Goal: Entertainment & Leisure: Consume media (video, audio)

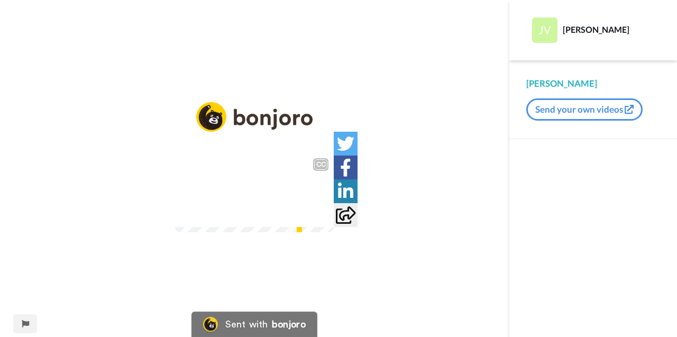
click at [175, 232] on video at bounding box center [254, 192] width 159 height 79
click at [254, 189] on icon "Play/Pause" at bounding box center [255, 193] width 28 height 50
click at [175, 227] on div "0:14 / 2:30" at bounding box center [254, 216] width 159 height 22
click at [253, 190] on icon "Play/Pause" at bounding box center [255, 193] width 28 height 50
click at [187, 232] on video at bounding box center [254, 192] width 159 height 79
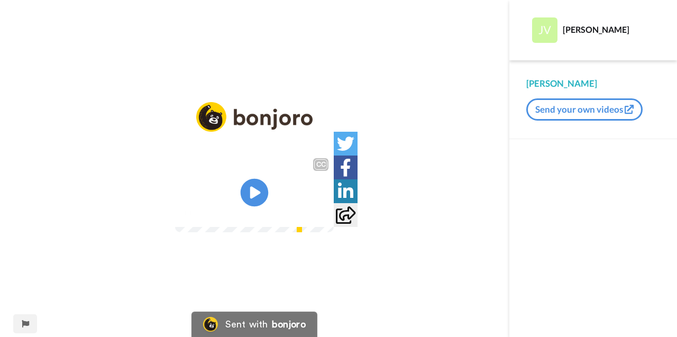
click at [261, 190] on icon at bounding box center [255, 193] width 28 height 28
click at [291, 205] on div "Right." at bounding box center [254, 198] width 159 height 13
click at [281, 232] on video at bounding box center [254, 192] width 159 height 79
click at [258, 187] on icon at bounding box center [255, 193] width 28 height 28
click at [256, 194] on icon "Play/Pause" at bounding box center [255, 193] width 28 height 50
